Goal: Information Seeking & Learning: Learn about a topic

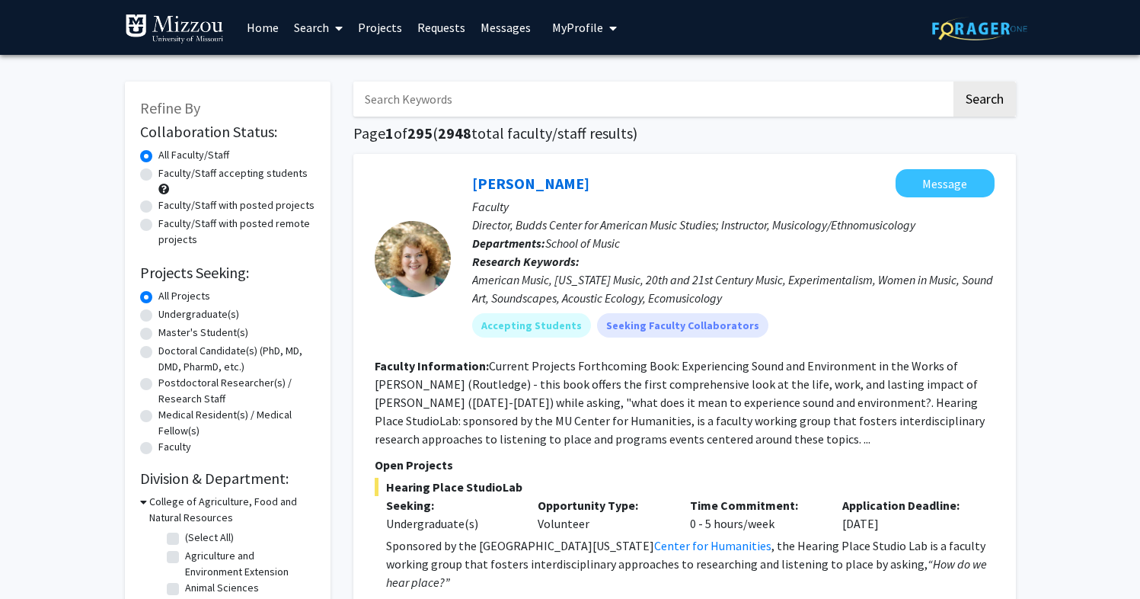
click at [530, 103] on input "Search Keywords" at bounding box center [652, 99] width 598 height 35
click at [707, 104] on input "anima" at bounding box center [652, 99] width 598 height 35
type input "animal sciences"
click at [954, 82] on button "Search" at bounding box center [985, 99] width 62 height 35
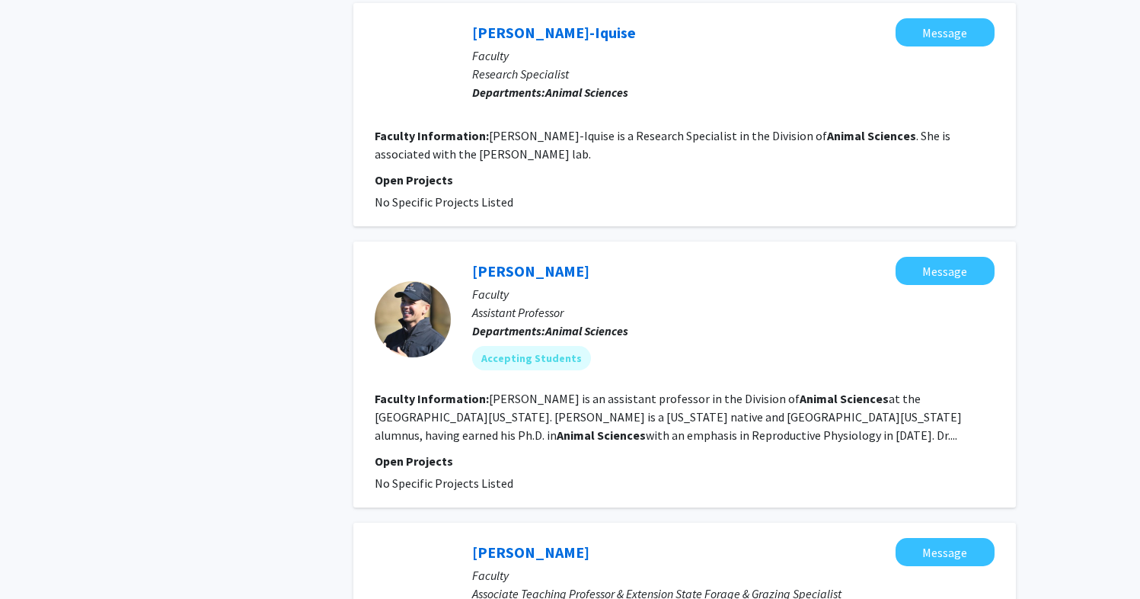
scroll to position [1830, 0]
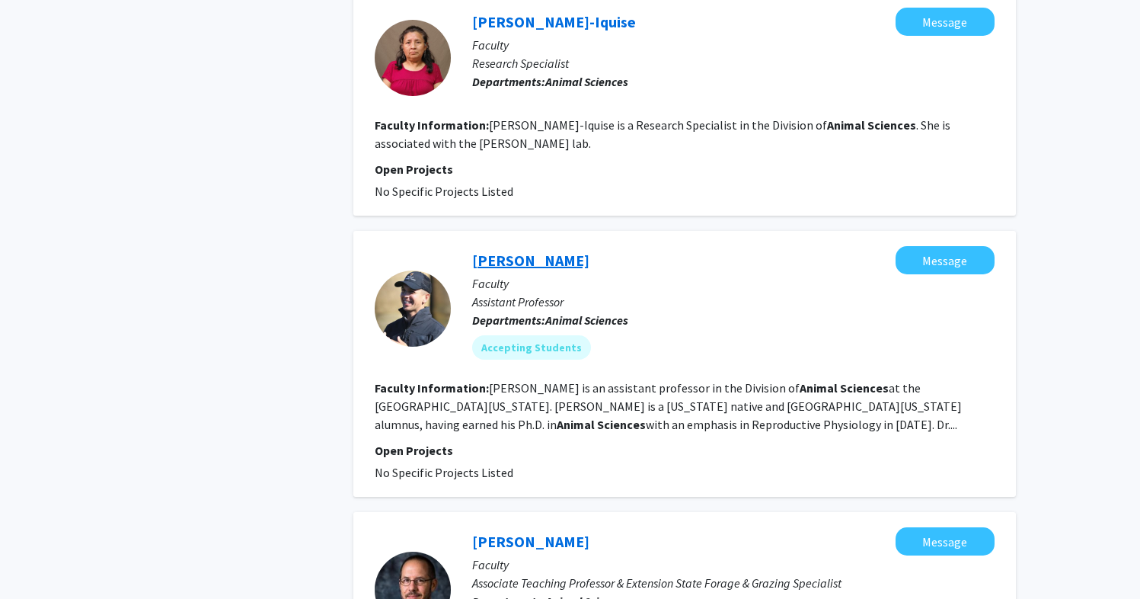
click at [552, 259] on link "[PERSON_NAME]" at bounding box center [530, 260] width 117 height 19
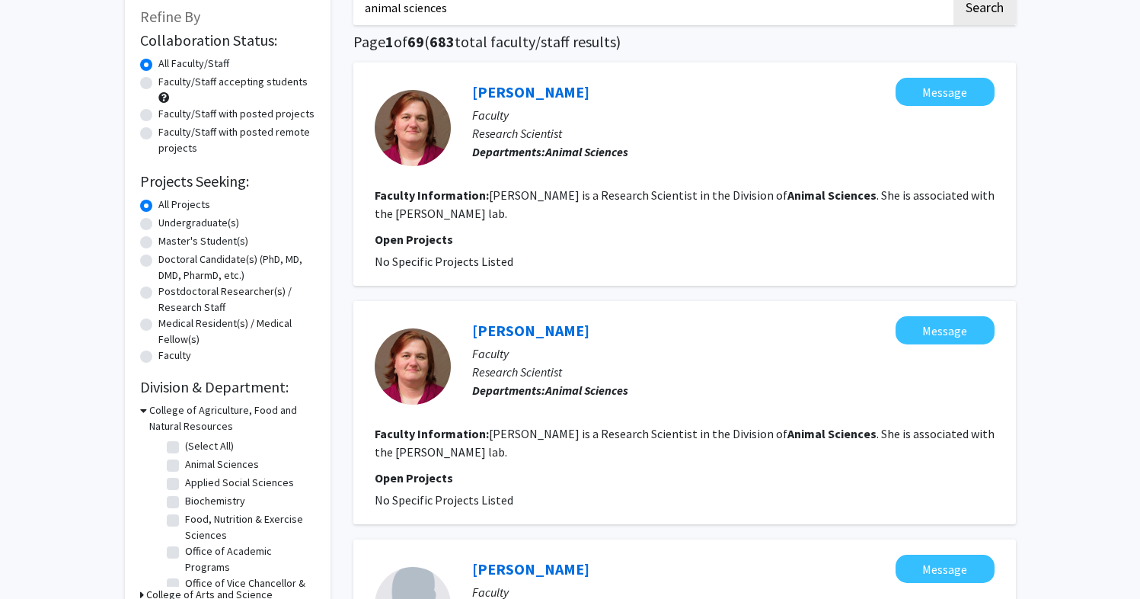
scroll to position [92, 0]
click at [158, 223] on label "Undergraduate(s)" at bounding box center [198, 222] width 81 height 16
click at [158, 223] on input "Undergraduate(s)" at bounding box center [163, 219] width 10 height 10
radio input "true"
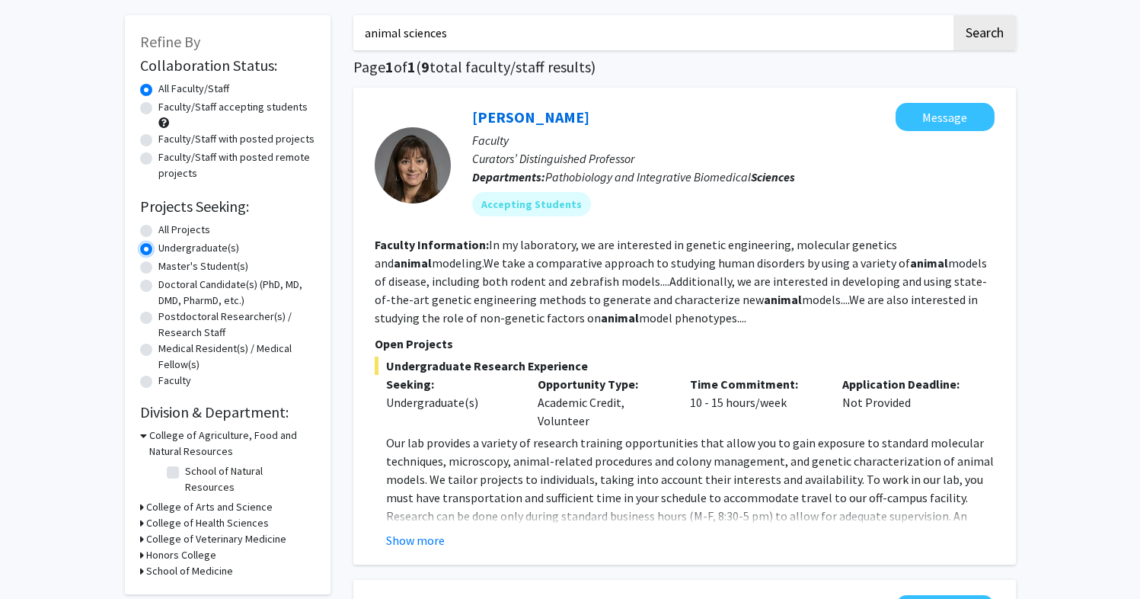
scroll to position [63, 0]
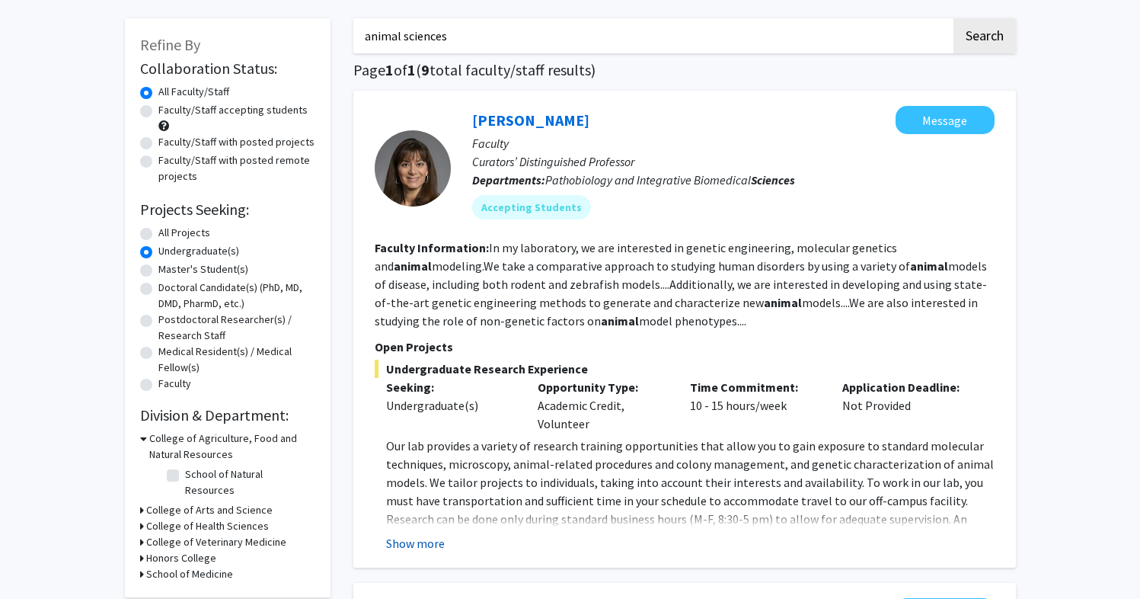
click at [432, 540] on button "Show more" at bounding box center [415, 543] width 59 height 18
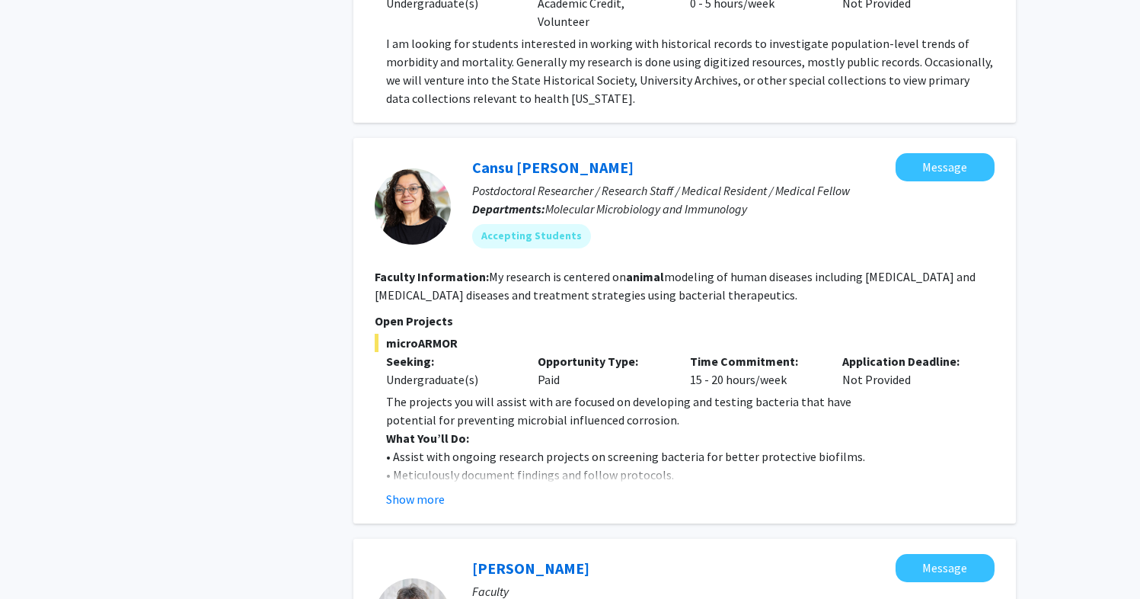
scroll to position [1942, 0]
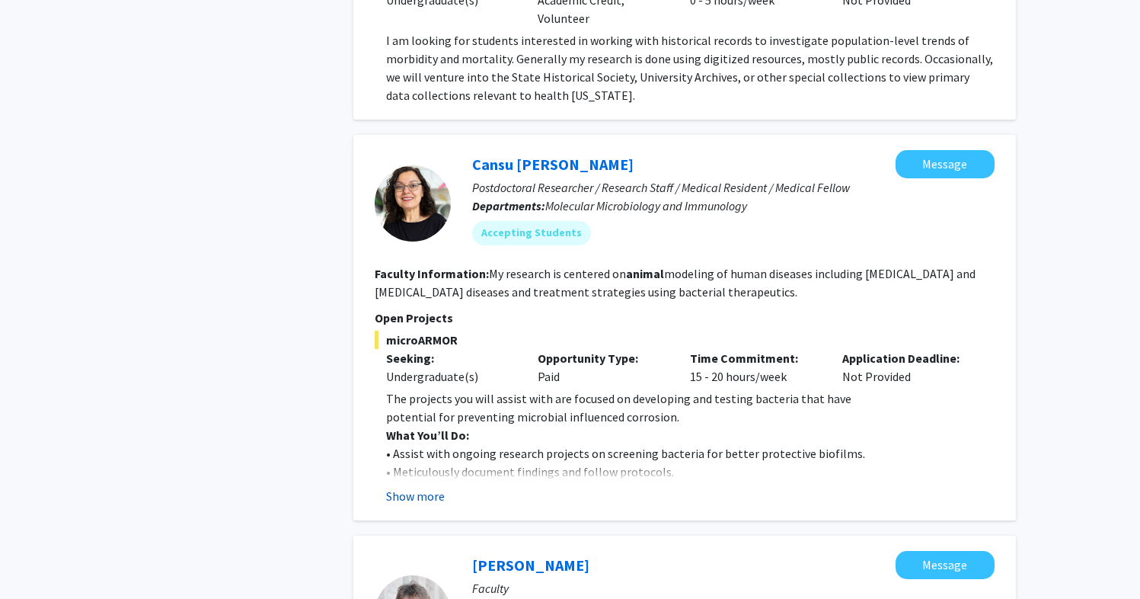
click at [409, 487] on button "Show more" at bounding box center [415, 496] width 59 height 18
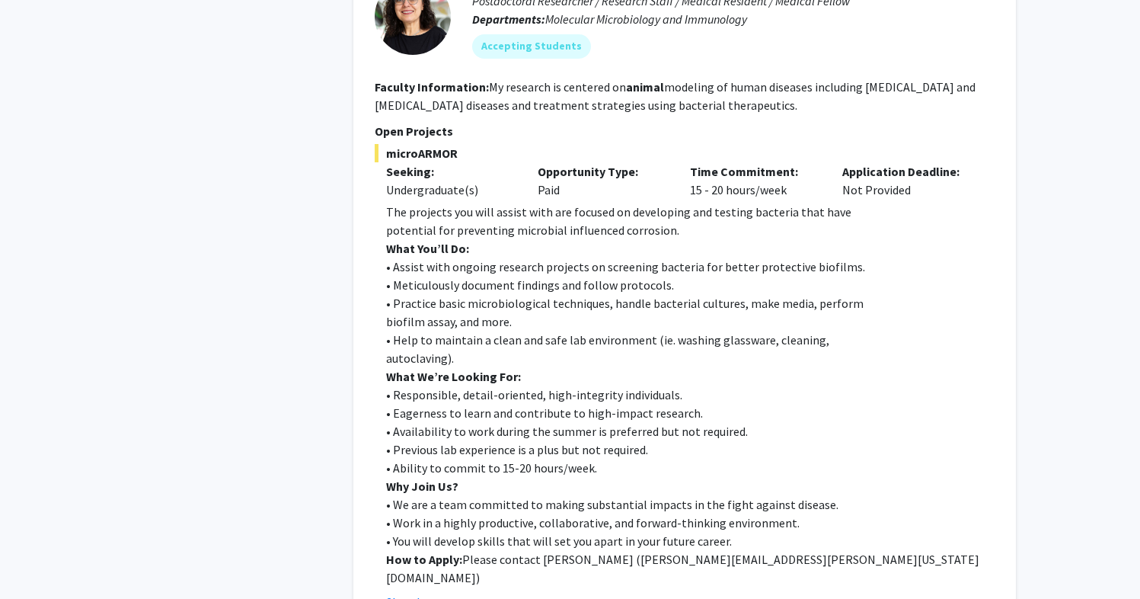
scroll to position [2130, 0]
drag, startPoint x: 542, startPoint y: 505, endPoint x: 613, endPoint y: 498, distance: 71.9
click at [613, 549] on p "How to Apply: Please contact [PERSON_NAME] ( [PERSON_NAME][EMAIL_ADDRESS][PERSO…" at bounding box center [690, 567] width 609 height 37
click at [616, 592] on div "Show less" at bounding box center [690, 601] width 609 height 18
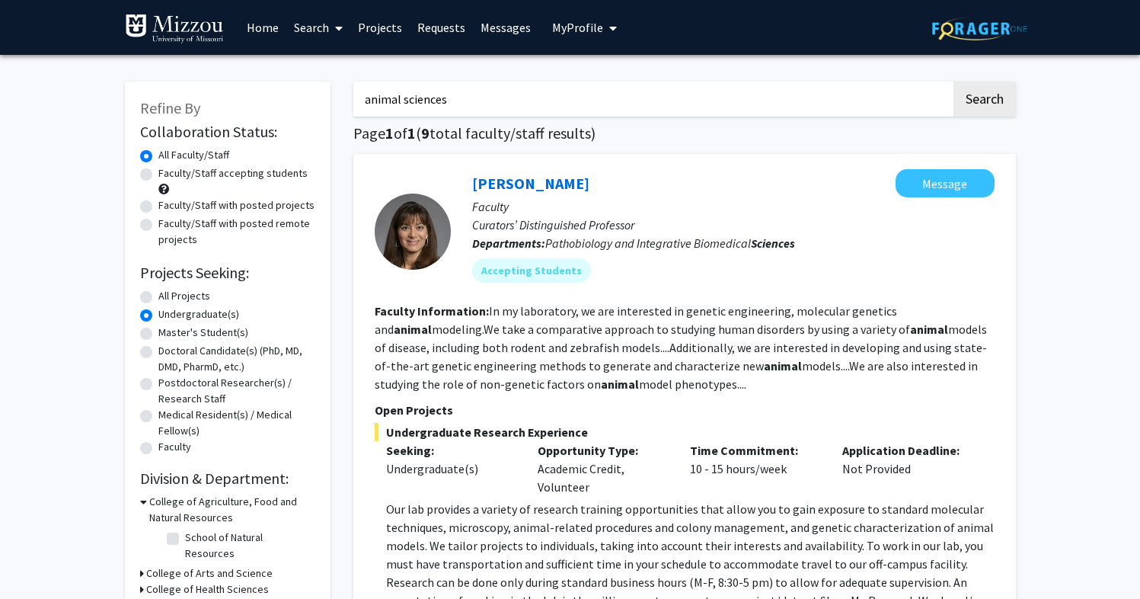
scroll to position [4, 0]
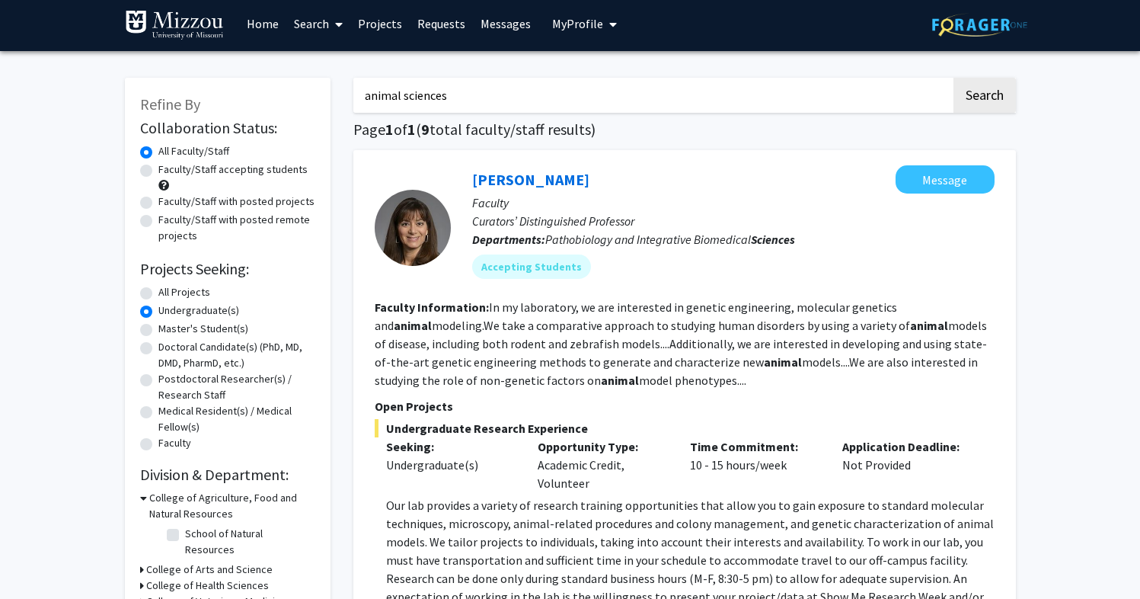
drag, startPoint x: 399, startPoint y: 99, endPoint x: 331, endPoint y: 98, distance: 67.8
type input "biology"
click at [954, 78] on button "Search" at bounding box center [985, 95] width 62 height 35
radio input "true"
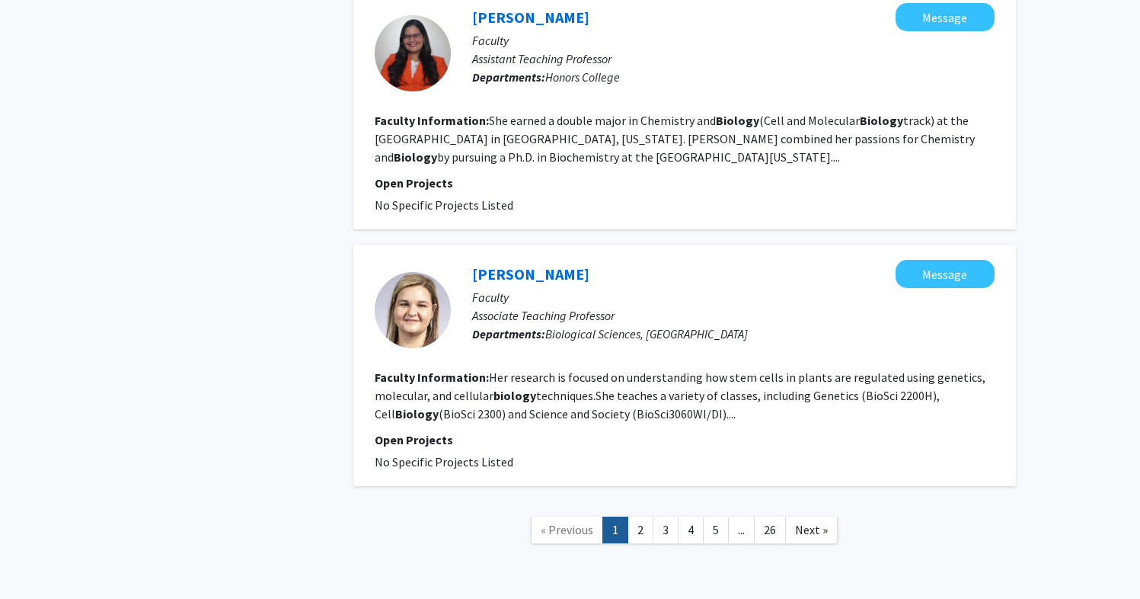
scroll to position [2556, 0]
click at [711, 516] on link "5" at bounding box center [716, 529] width 26 height 27
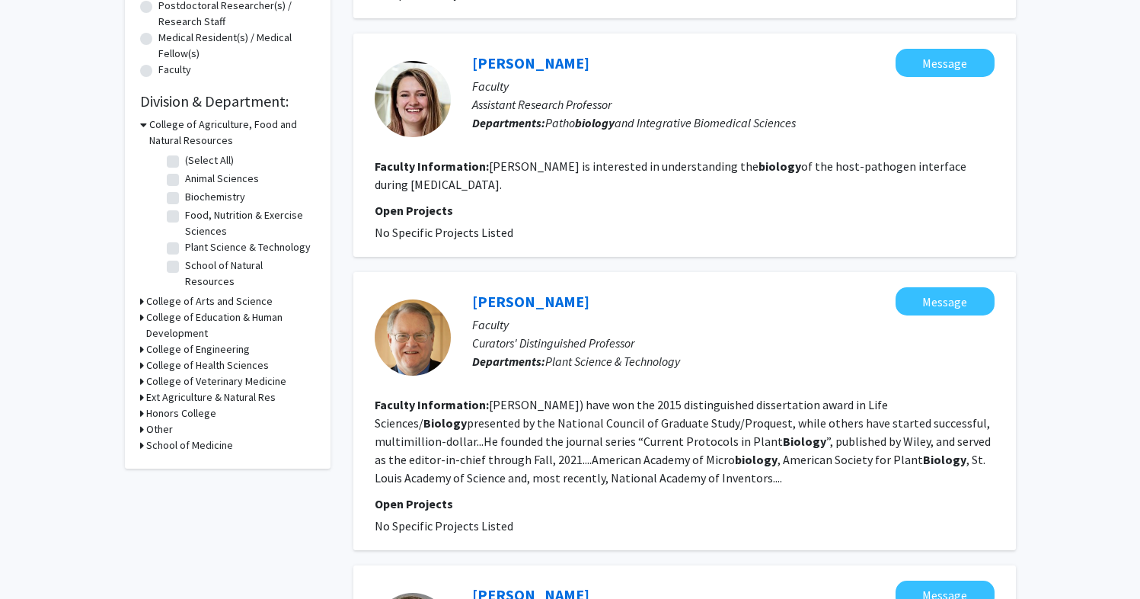
scroll to position [385, 0]
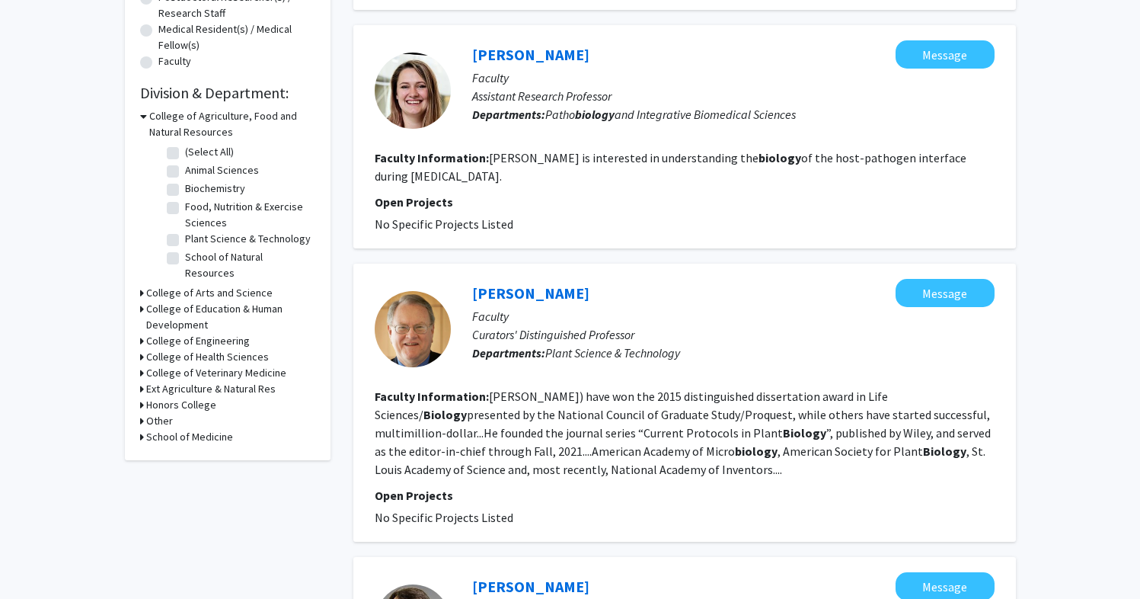
click at [140, 285] on icon at bounding box center [142, 293] width 4 height 16
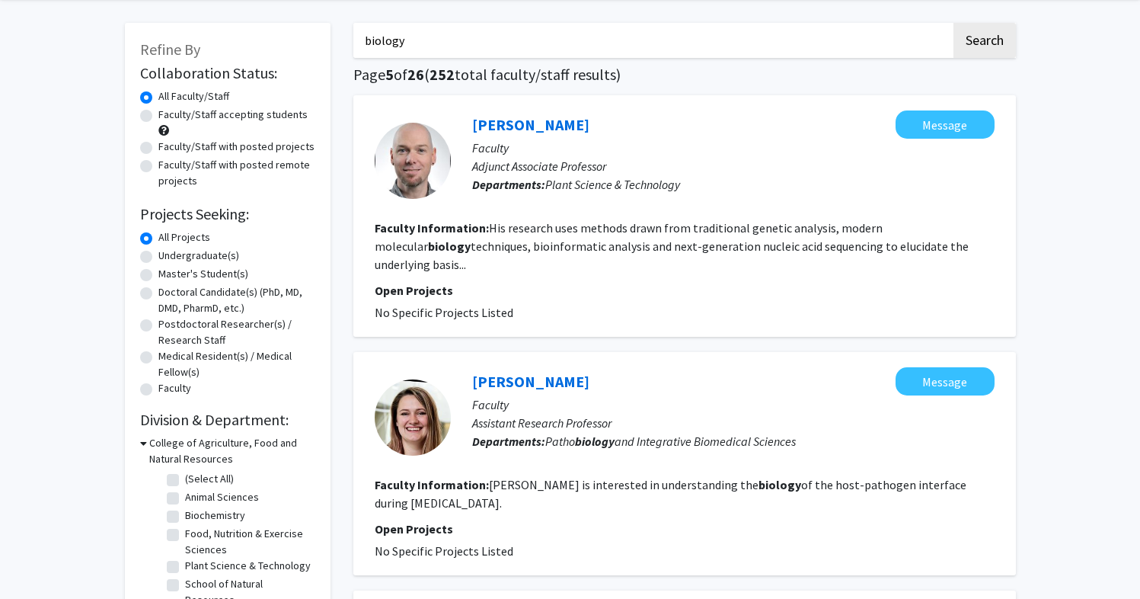
scroll to position [0, 0]
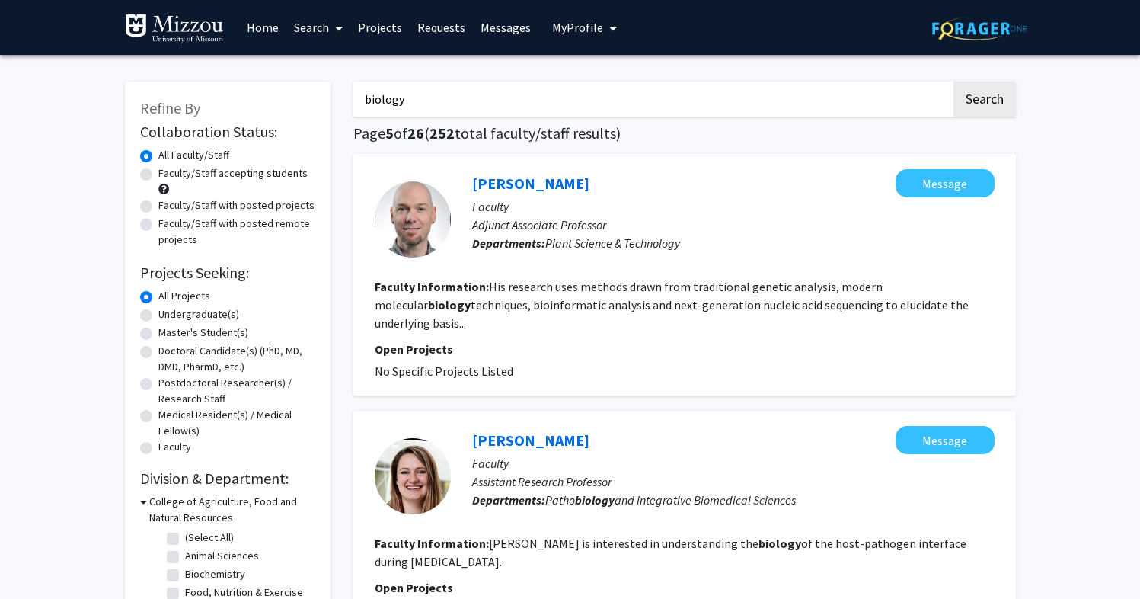
click at [177, 28] on img at bounding box center [174, 29] width 99 height 30
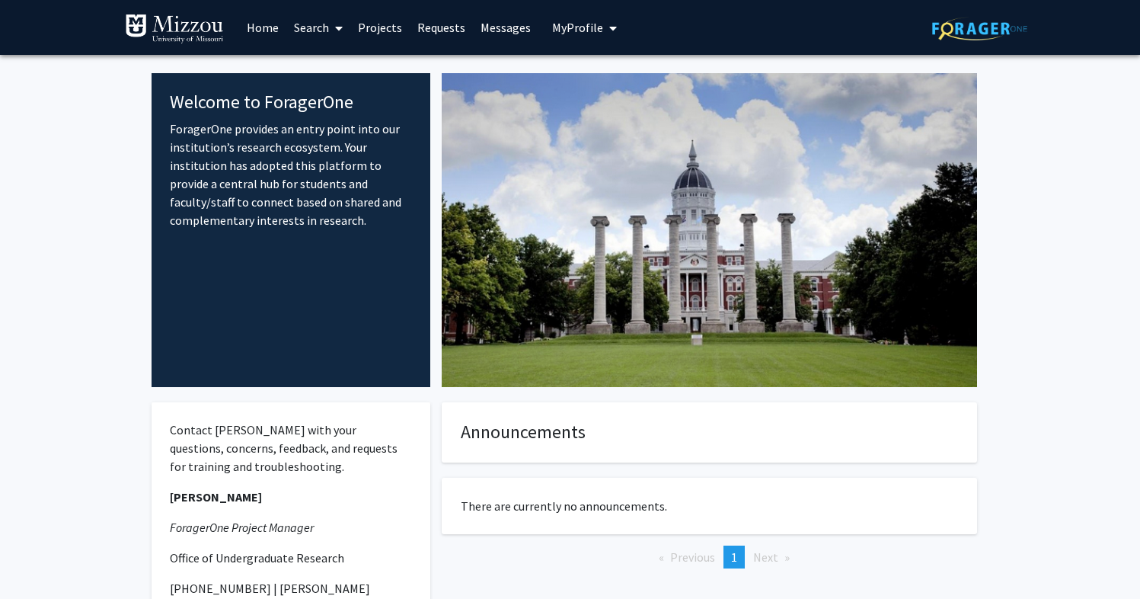
click at [266, 27] on link "Home" at bounding box center [262, 27] width 47 height 53
click at [316, 25] on link "Search" at bounding box center [318, 27] width 64 height 53
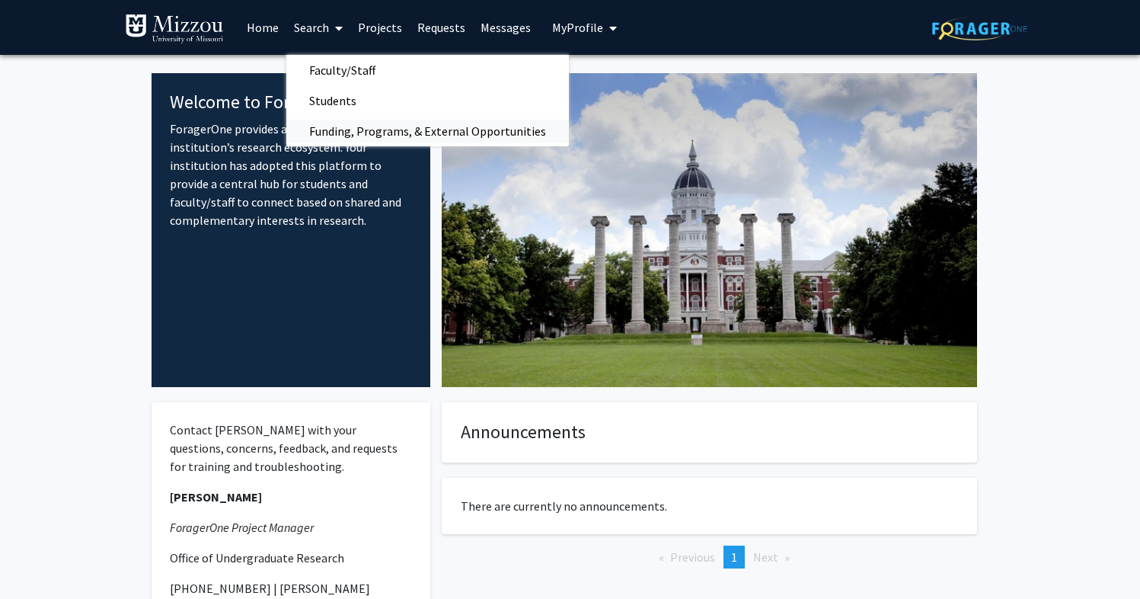
click at [334, 126] on span "Funding, Programs, & External Opportunities" at bounding box center [427, 131] width 283 height 30
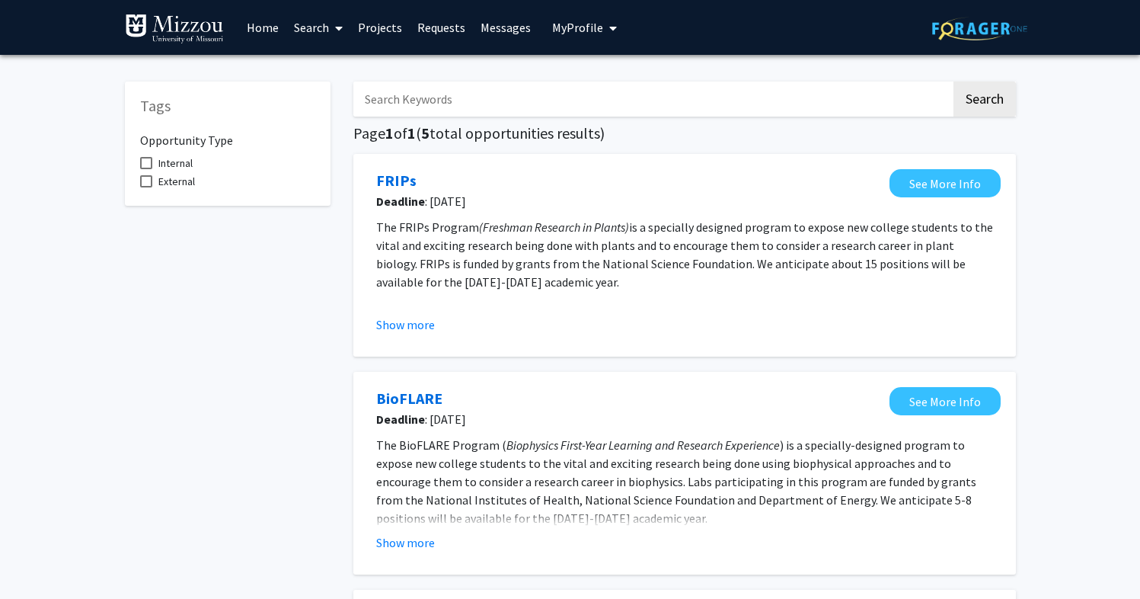
click at [339, 27] on icon at bounding box center [339, 28] width 8 height 12
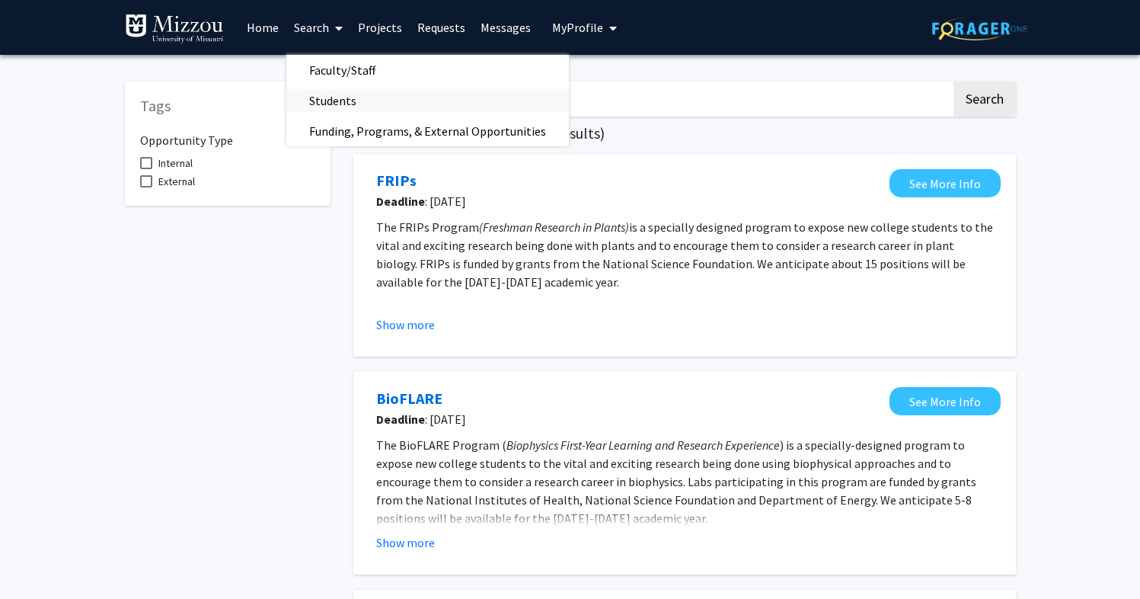
click at [333, 98] on span "Students" at bounding box center [332, 100] width 93 height 30
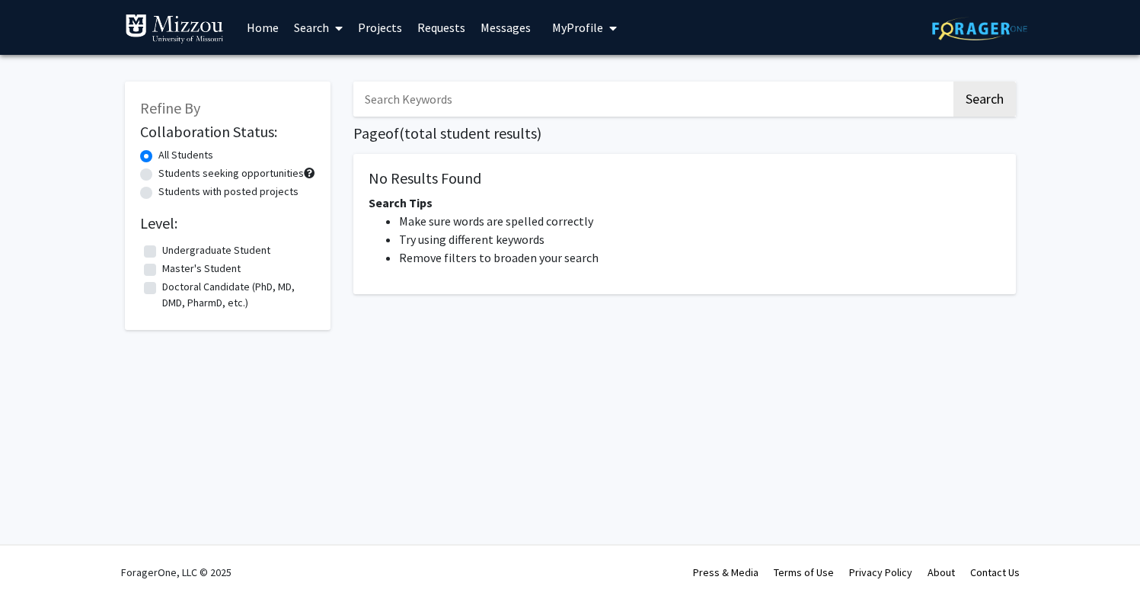
click at [318, 30] on link "Search" at bounding box center [318, 27] width 64 height 53
click at [326, 66] on span "Faculty/Staff" at bounding box center [342, 70] width 112 height 30
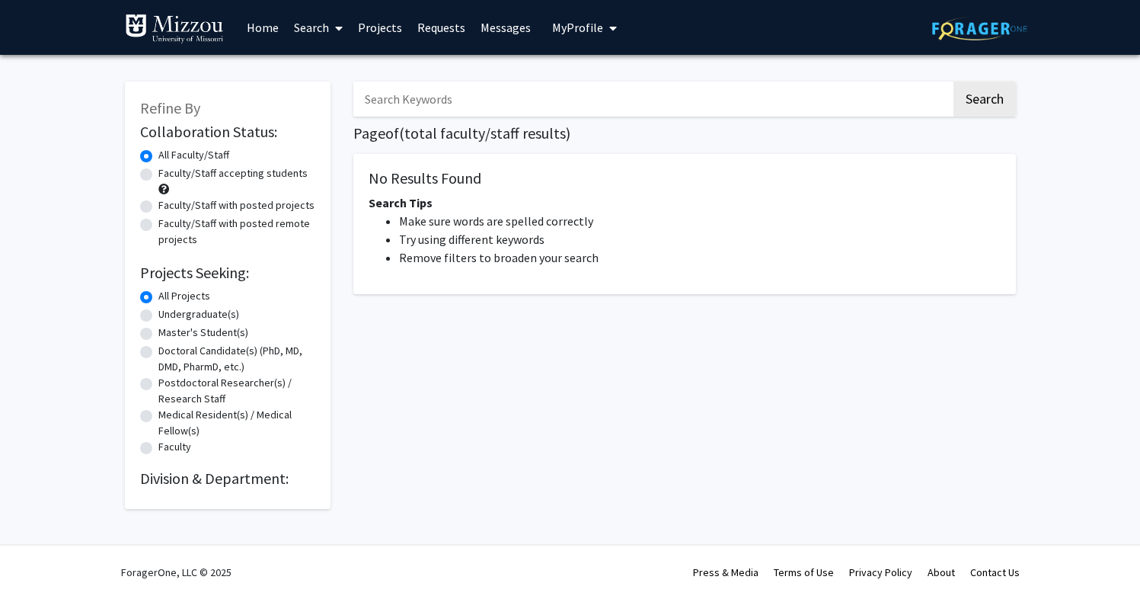
click at [457, 419] on div "Search Page of ( total faculty/staff results) No Results Found Search Tips Make…" at bounding box center [685, 287] width 686 height 443
